Goal: Transaction & Acquisition: Purchase product/service

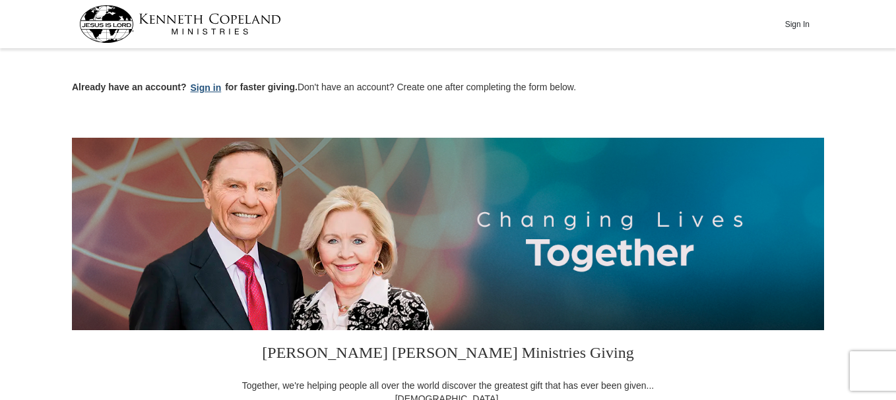
click at [210, 86] on button "Sign in" at bounding box center [206, 87] width 39 height 15
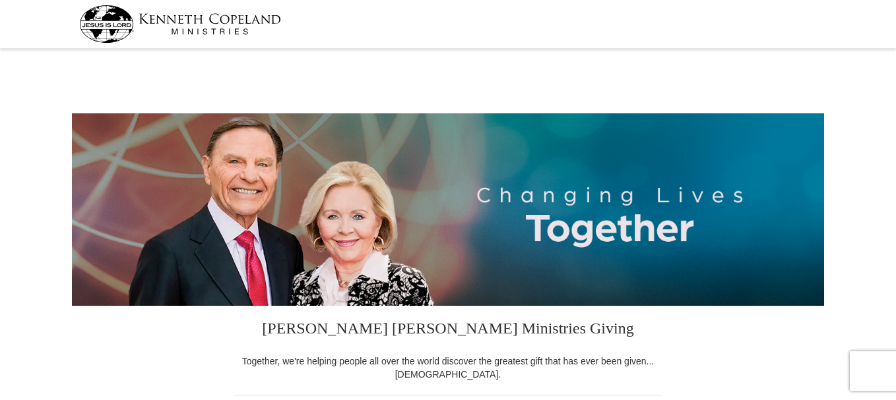
select select "FL"
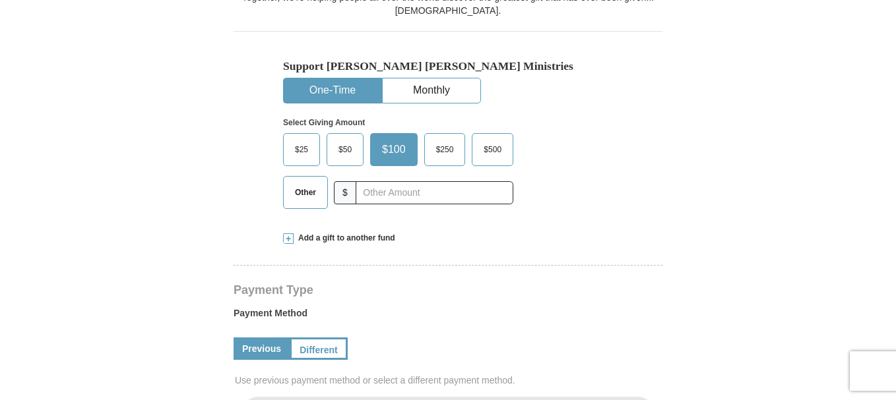
scroll to position [368, 0]
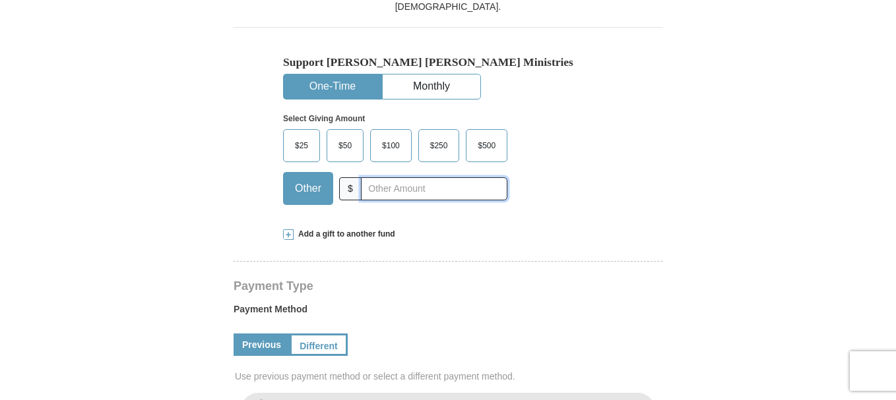
click at [394, 196] on input "text" at bounding box center [434, 188] width 146 height 23
type input "30.00"
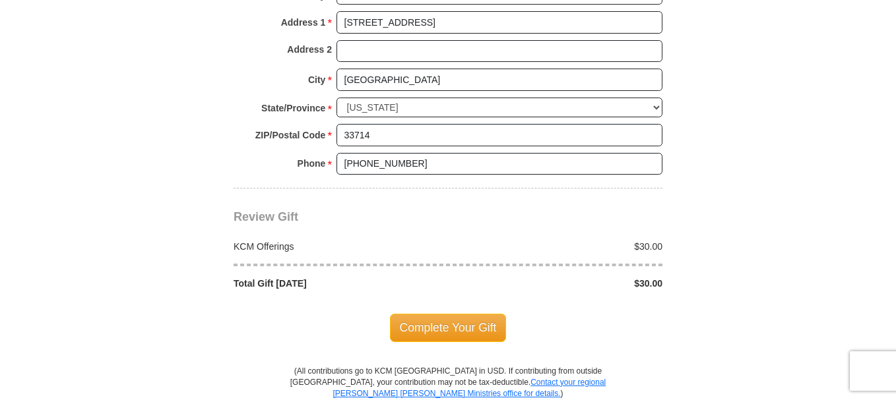
scroll to position [1062, 0]
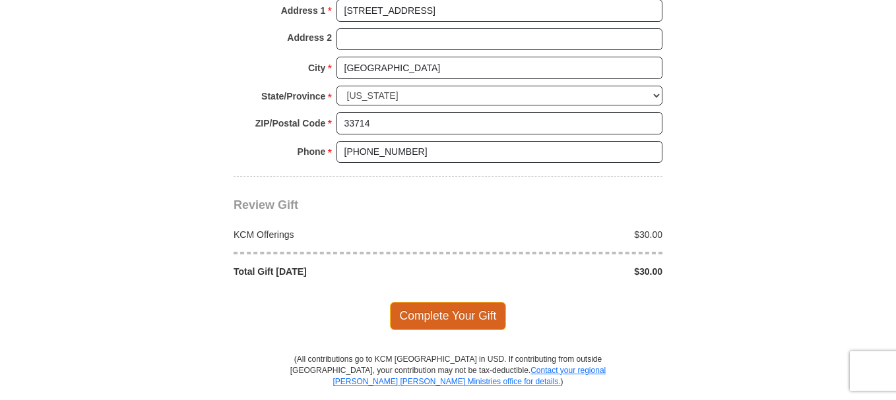
click at [478, 313] on span "Complete Your Gift" at bounding box center [448, 316] width 117 height 28
